Goal: Task Accomplishment & Management: Use online tool/utility

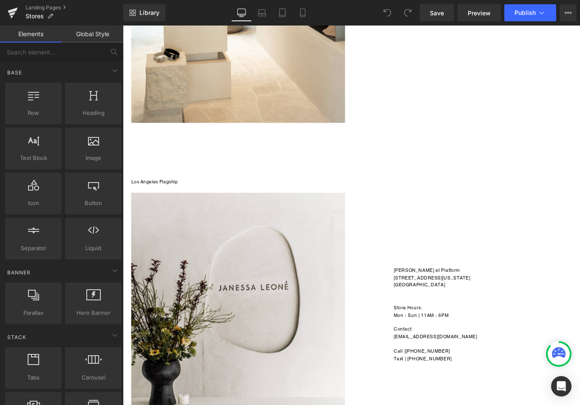
scroll to position [307, 0]
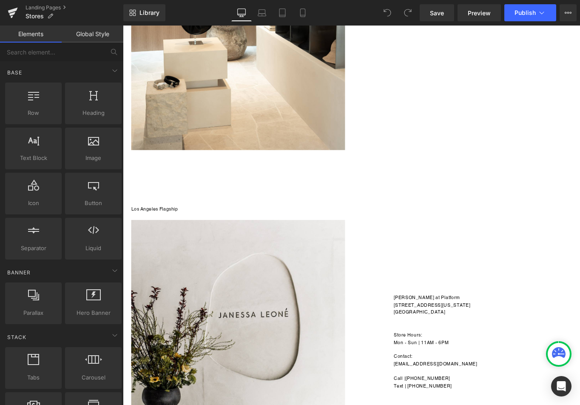
click at [268, 198] on div "Los Angeles Flagship Heading Image [PERSON_NAME] at Platform [STREET_ADDRESS][U…" at bounding box center [380, 376] width 510 height 413
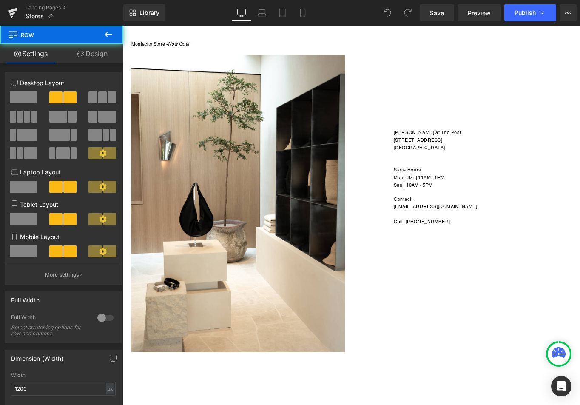
scroll to position [0, 0]
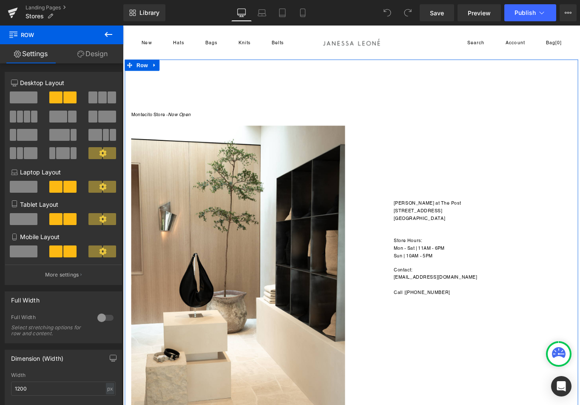
click at [294, 108] on div "Montecito Store - Now Open Heading Image [PERSON_NAME] at The Post [STREET_ADDR…" at bounding box center [380, 270] width 510 height 413
click at [93, 53] on link "Design" at bounding box center [93, 53] width 62 height 19
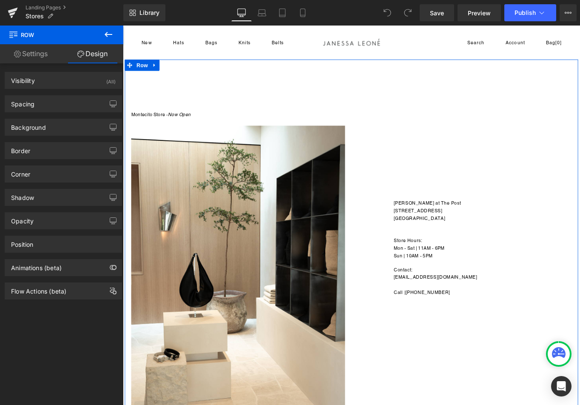
type input "0"
type input "137"
type input "0"
type input "10"
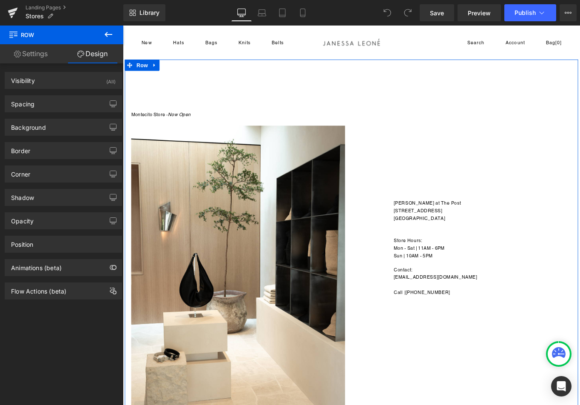
type input "0"
click at [67, 103] on div "Spacing" at bounding box center [63, 104] width 117 height 16
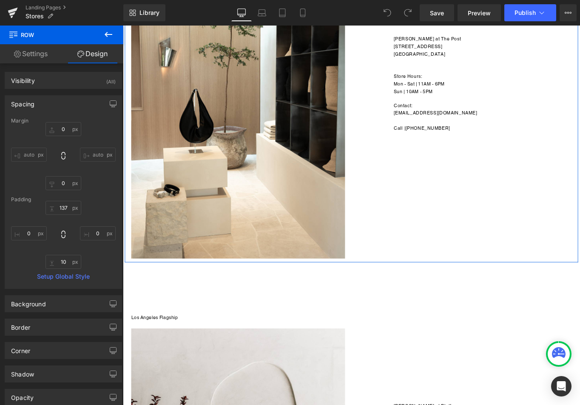
scroll to position [377, 0]
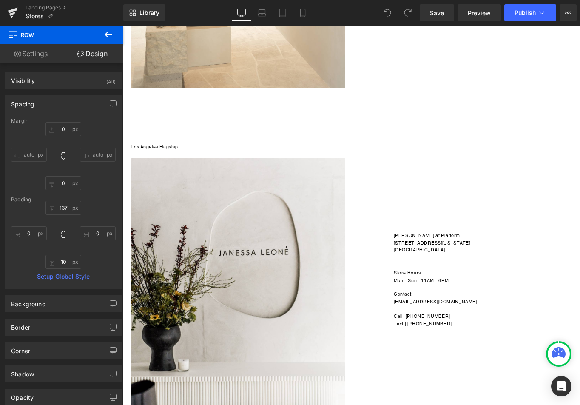
click at [322, 131] on div "Los Angeles Flagship Heading Image [PERSON_NAME] at Platform [STREET_ADDRESS][U…" at bounding box center [380, 306] width 510 height 413
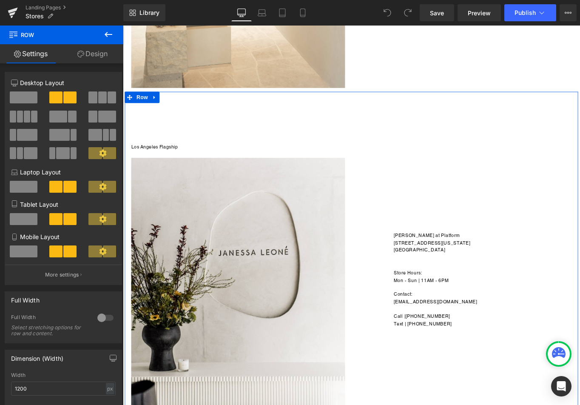
drag, startPoint x: 100, startPoint y: 57, endPoint x: 130, endPoint y: 140, distance: 88.4
click at [100, 57] on link "Design" at bounding box center [93, 53] width 62 height 19
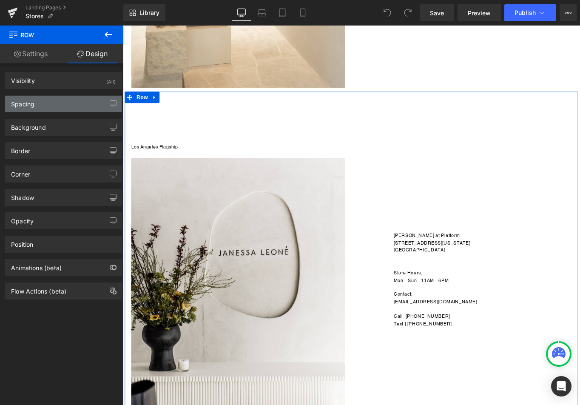
click at [66, 103] on div "Spacing" at bounding box center [63, 104] width 117 height 16
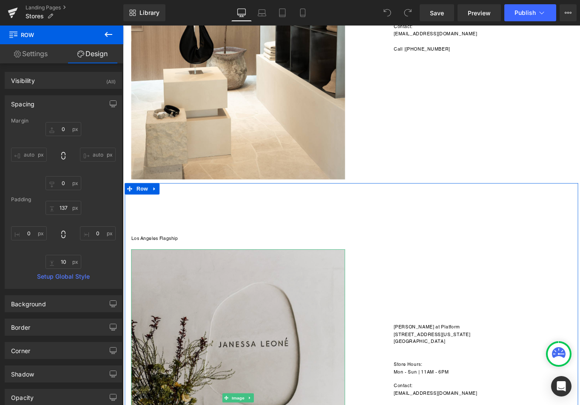
scroll to position [269, 0]
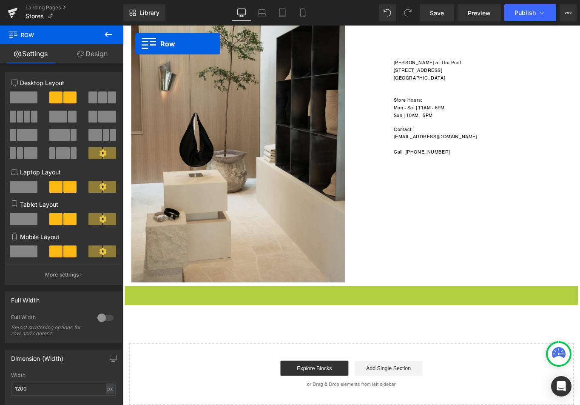
drag, startPoint x: 129, startPoint y: 214, endPoint x: 138, endPoint y: 31, distance: 183.1
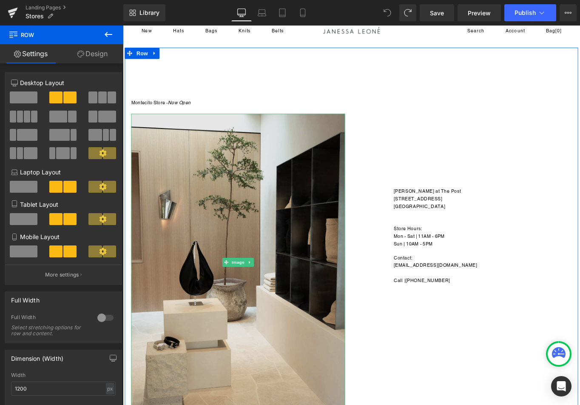
scroll to position [0, 0]
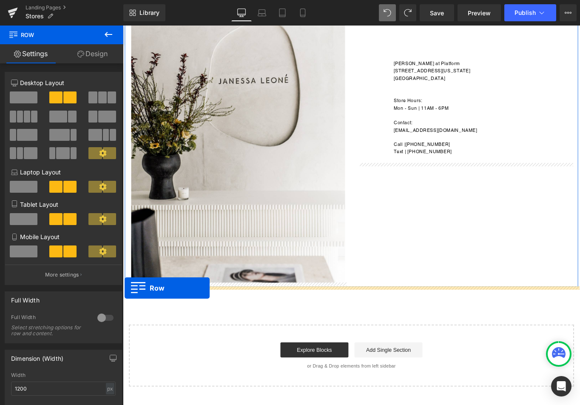
drag, startPoint x: 129, startPoint y: 73, endPoint x: 125, endPoint y: 321, distance: 248.1
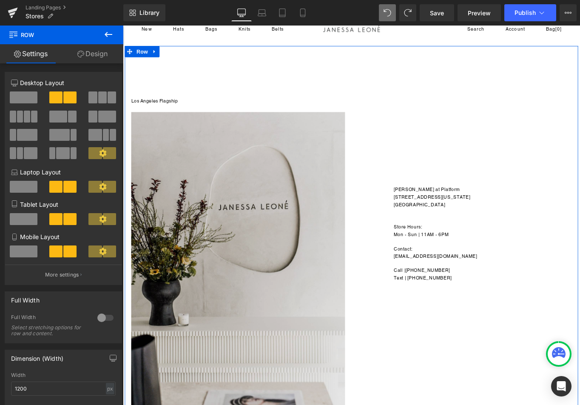
scroll to position [16, 0]
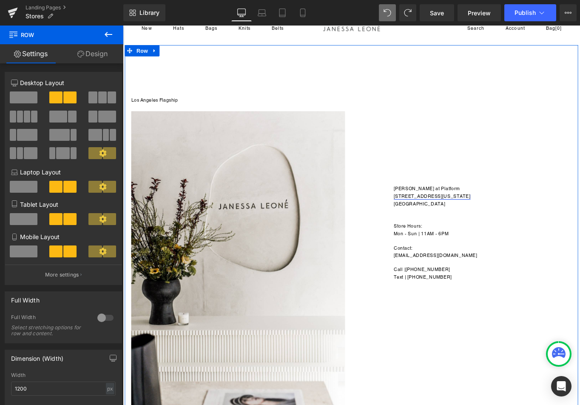
click at [458, 217] on link "[STREET_ADDRESS][US_STATE]" at bounding box center [471, 218] width 86 height 6
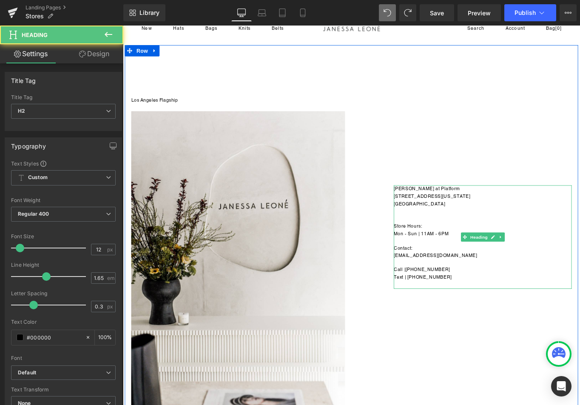
click at [489, 259] on span "Mon - Sun | 11AM - 6PM" at bounding box center [459, 260] width 62 height 6
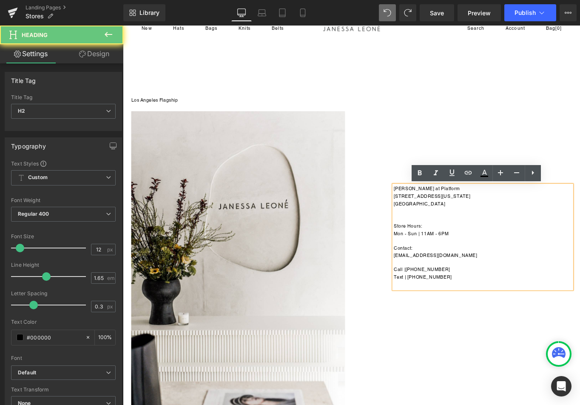
click at [494, 260] on h2 "Mon - Sun | 11AM - 6PM" at bounding box center [528, 260] width 200 height 9
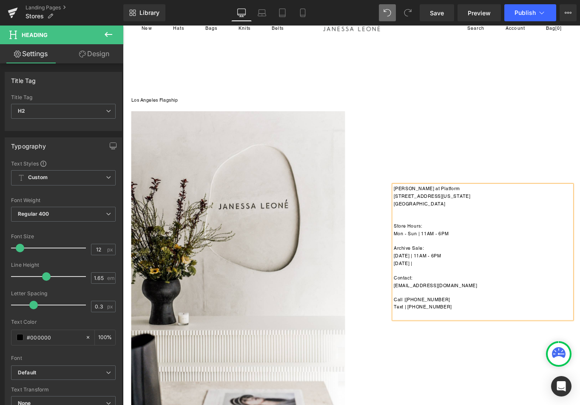
drag, startPoint x: 461, startPoint y: 294, endPoint x: 432, endPoint y: 286, distance: 29.5
click at [432, 286] on h2 "Mon - Sun | 11AM - 6PM Archive Sale: [DATE] | 11AM - 6PM [DATE] |" at bounding box center [528, 277] width 200 height 42
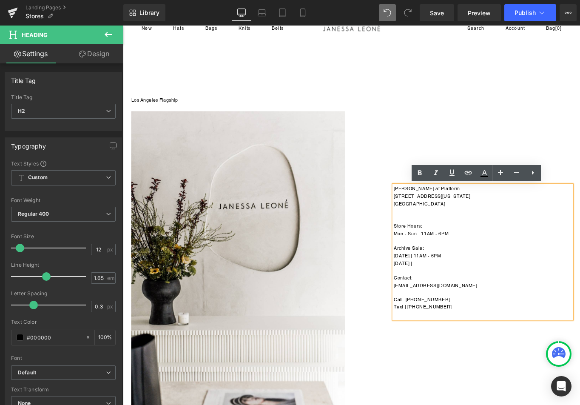
click at [464, 286] on span "Mon - Sun | 11AM - 6PM Archive Sale: [DATE] | 11AM - 6PM [DATE] |" at bounding box center [459, 277] width 62 height 40
drag, startPoint x: 493, startPoint y: 285, endPoint x: 448, endPoint y: 285, distance: 44.7
click at [448, 285] on h2 "Mon - Sun | 11AM - 6PM Archive Sale: [DATE] | 11AM - 6PM [DATE] |" at bounding box center [528, 277] width 200 height 42
copy span "| 11AM - 6PM"
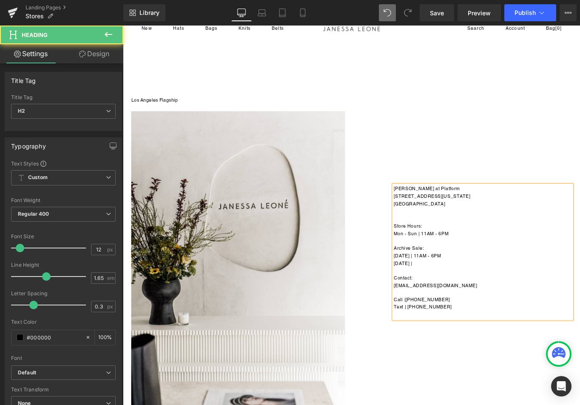
drag, startPoint x: 459, startPoint y: 292, endPoint x: 450, endPoint y: 292, distance: 9.4
click at [450, 292] on h2 "Mon - Sun | 11AM - 6PM Archive Sale: [DATE] | 11AM - 6PM [DATE] |" at bounding box center [528, 277] width 200 height 42
drag, startPoint x: 493, startPoint y: 294, endPoint x: 424, endPoint y: 293, distance: 68.9
click at [424, 293] on div "[PERSON_NAME] at Platform [STREET_ADDRESS][US_STATE] Store Hours: Mon - Sun | 1…" at bounding box center [507, 231] width 255 height 250
copy span "[DATE] | 11AM - 6PM"
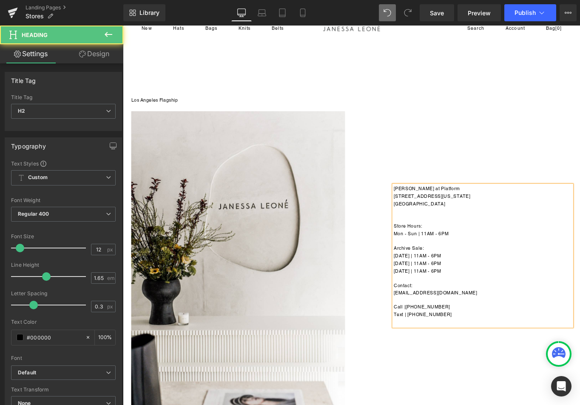
click at [433, 302] on span "Mon - Sun | 11AM - 6PM Archive Sale: [DATE] | 11AM - 6PM [DATE] | 11AM - 6PM [D…" at bounding box center [459, 281] width 62 height 48
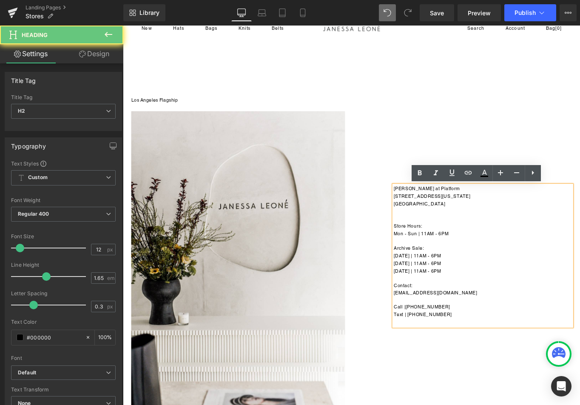
click at [433, 302] on span "Mon - Sun | 11AM - 6PM Archive Sale: [DATE] | 11AM - 6PM [DATE] | 11AM - 6PM [D…" at bounding box center [459, 281] width 62 height 48
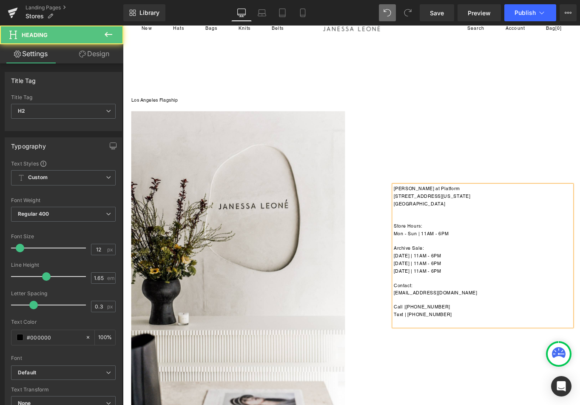
click at [448, 302] on span "Mon - Sun | 11AM - 6PM Archive Sale: [DATE] | 11AM - 6PM [DATE] | 11AM - 6PM [D…" at bounding box center [459, 281] width 62 height 48
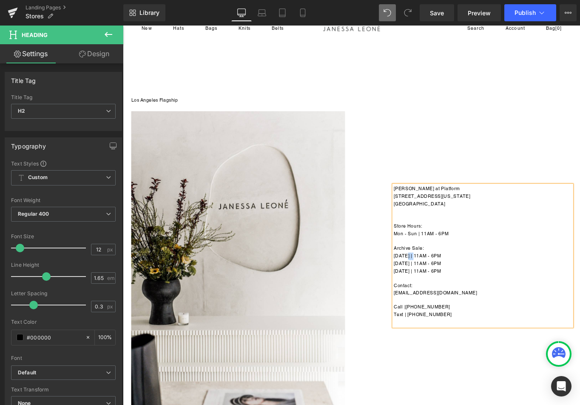
drag, startPoint x: 438, startPoint y: 285, endPoint x: 448, endPoint y: 285, distance: 10.2
click at [448, 285] on span "Mon - Sun | 11AM - 6PM Archive Sale: [DATE] | 11AM - 6PM [DATE] | 11AM - 6PM [D…" at bounding box center [459, 281] width 62 height 48
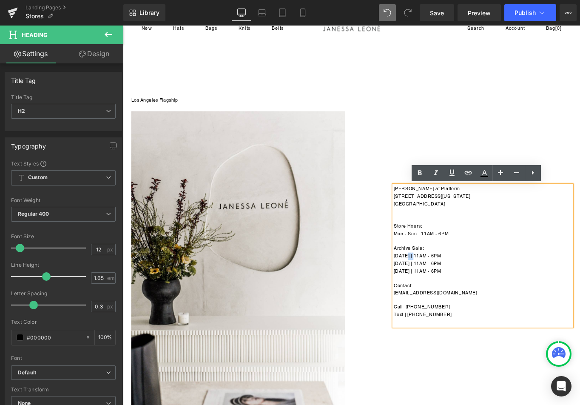
drag, startPoint x: 499, startPoint y: 302, endPoint x: 425, endPoint y: 297, distance: 74.2
click at [425, 297] on div "[PERSON_NAME] at Platform [STREET_ADDRESS][US_STATE] Store Hours: Mon - Sun | 1…" at bounding box center [507, 235] width 255 height 258
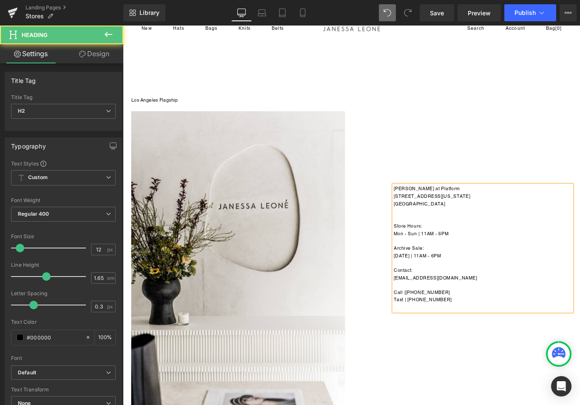
click at [433, 284] on span "Mon - Sun | 11AM - 6PM Archive Sale: [DATE] | 11AM - 6PM" at bounding box center [459, 272] width 62 height 31
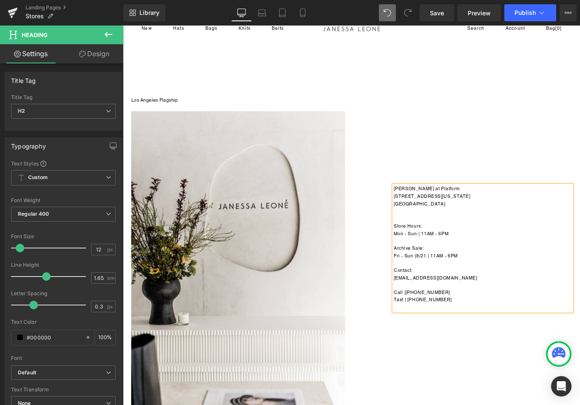
click at [435, 284] on span "Mon - Sun | 11AM - 6PM Archive Sale: Fri - Sun (8/21 | 11AM - 6PM" at bounding box center [464, 272] width 72 height 31
click at [479, 284] on span "Mon - Sun | 11AM - 6PM Archive Sale: Fri (8/19) - Sun (8/21 | 11AM - 6PM" at bounding box center [472, 272] width 89 height 31
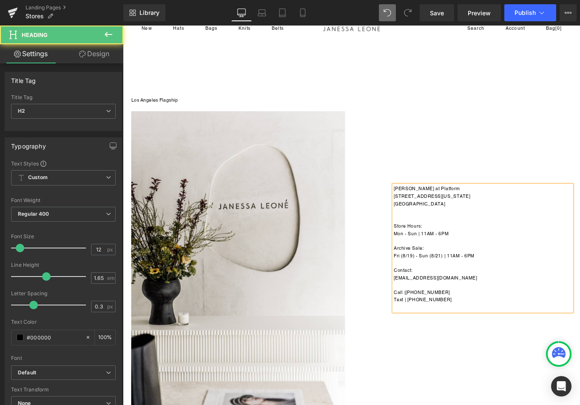
click at [530, 285] on h2 "Mon - Sun | 11AM - 6PM Archive Sale: Fri (8/19) - Sun (8/21) | 11AM - 6PM" at bounding box center [528, 273] width 200 height 34
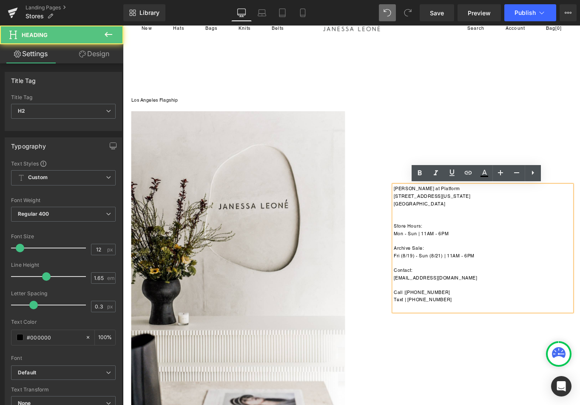
click at [437, 286] on span "Mon - Sun | 11AM - 6PM Archive Sale: Fri (8/19) - Sun (8/21) | 11AM - 6PM" at bounding box center [473, 272] width 91 height 31
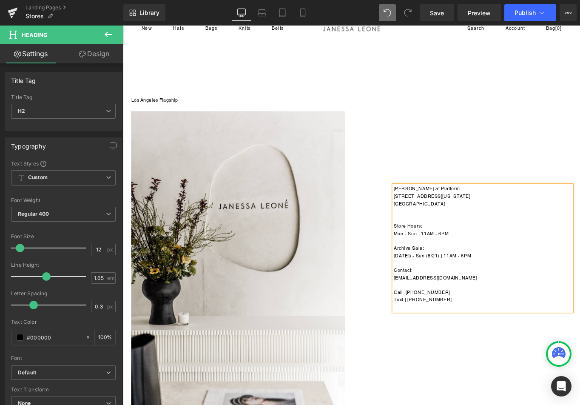
click at [450, 285] on span "Mon - Sun | 11AM - 6PM Archive Sale: [DATE]) - Sun (8/21) | 11AM - 6PM" at bounding box center [471, 272] width 87 height 31
click at [467, 286] on span "Mon - Sun | 11AM - 6PM Archive Sale: Fri, [DATE] (8/21) | 11AM - 6PM" at bounding box center [468, 272] width 80 height 31
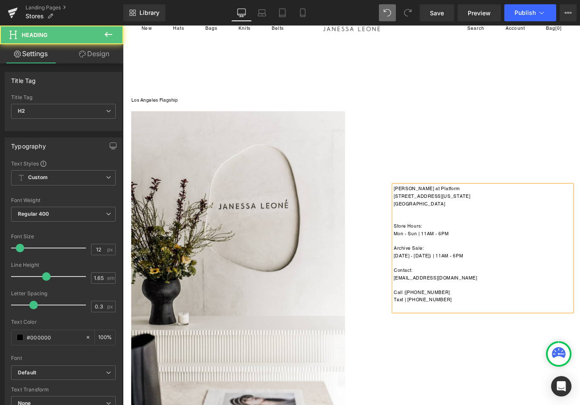
click at [479, 285] on span "Mon - Sun | 11AM - 6PM Archive Sale: [DATE] - [DATE]) | 11AM - 6PM" at bounding box center [467, 272] width 78 height 31
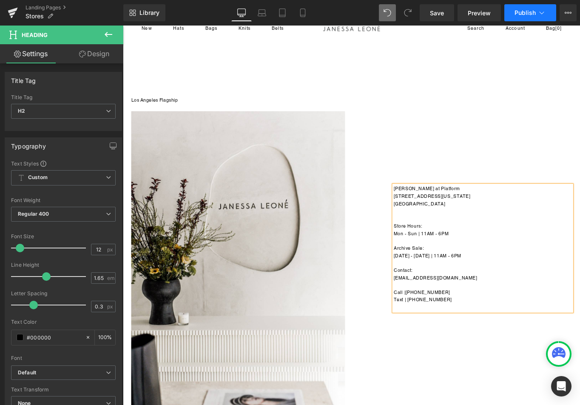
click at [534, 11] on span "Publish" at bounding box center [525, 12] width 21 height 7
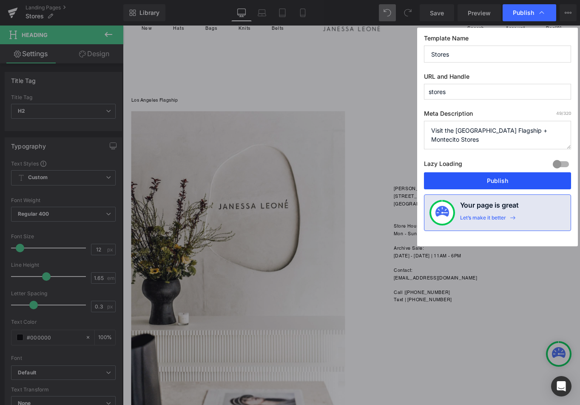
click at [494, 183] on button "Publish" at bounding box center [497, 180] width 147 height 17
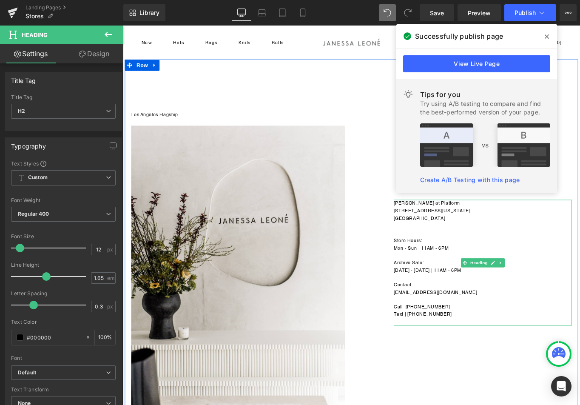
click at [464, 299] on span "Mon - Sun | 11AM - 6PM Archive Sale: [DATE] - [DATE] | 11AM - 6PM" at bounding box center [466, 288] width 76 height 31
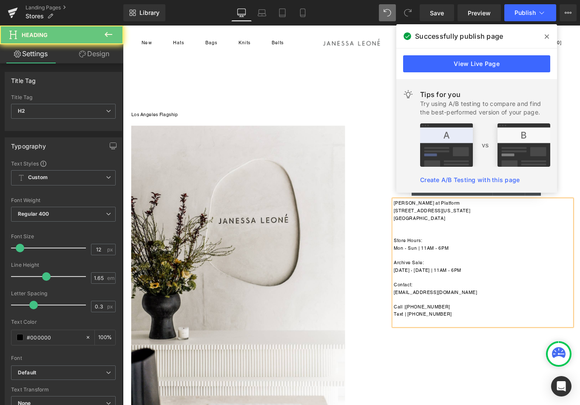
click at [444, 300] on span "Mon - Sun | 11AM - 6PM Archive Sale: [DATE] - [DATE] | 11AM - 6PM" at bounding box center [466, 288] width 76 height 31
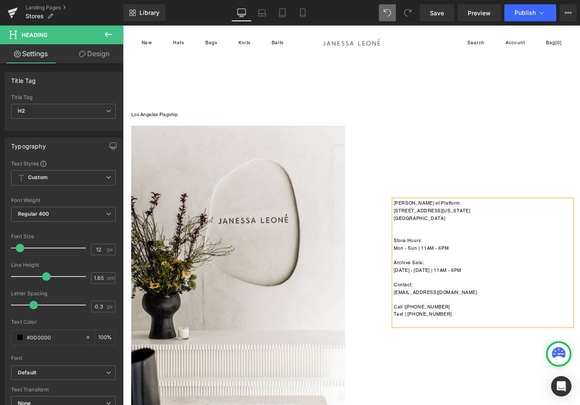
click at [475, 300] on span "Mon - Sun | 11AM - 6PM Archive Sale: [DATE] - [DATE] | 11AM - 6PM" at bounding box center [466, 288] width 76 height 31
click at [522, 14] on span "Publish" at bounding box center [525, 12] width 21 height 7
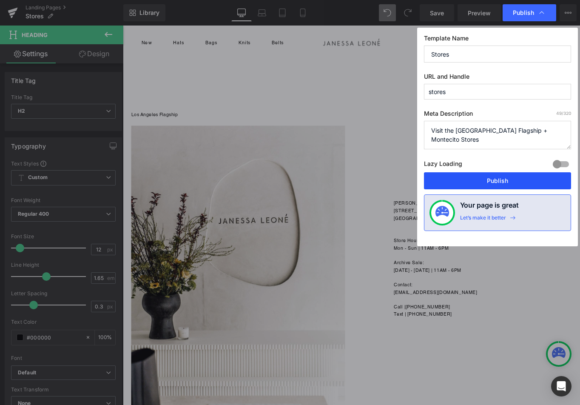
click at [505, 177] on button "Publish" at bounding box center [497, 180] width 147 height 17
